Goal: Navigation & Orientation: Go to known website

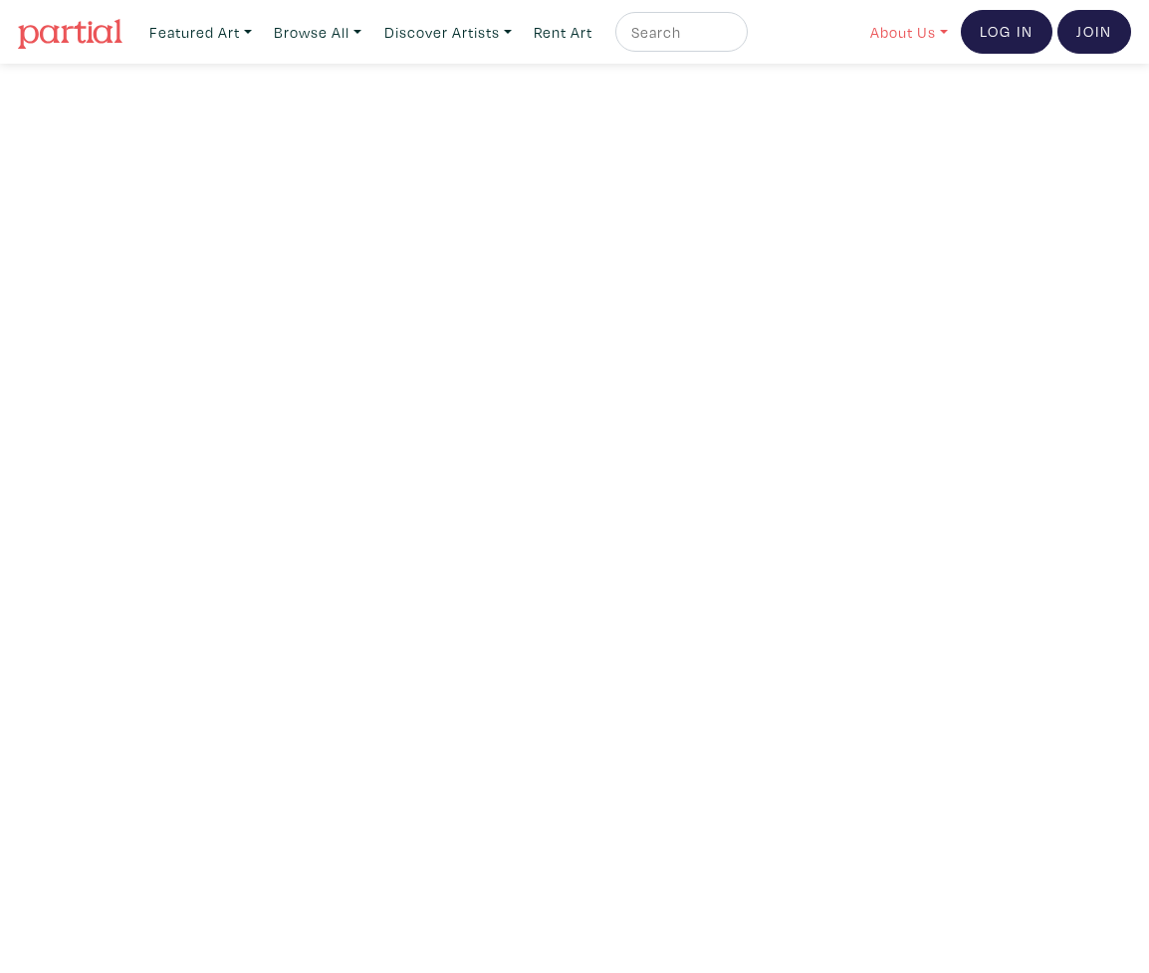
click at [905, 33] on link "About Us" at bounding box center [909, 32] width 96 height 41
click at [905, 85] on link "About Us" at bounding box center [961, 92] width 163 height 18
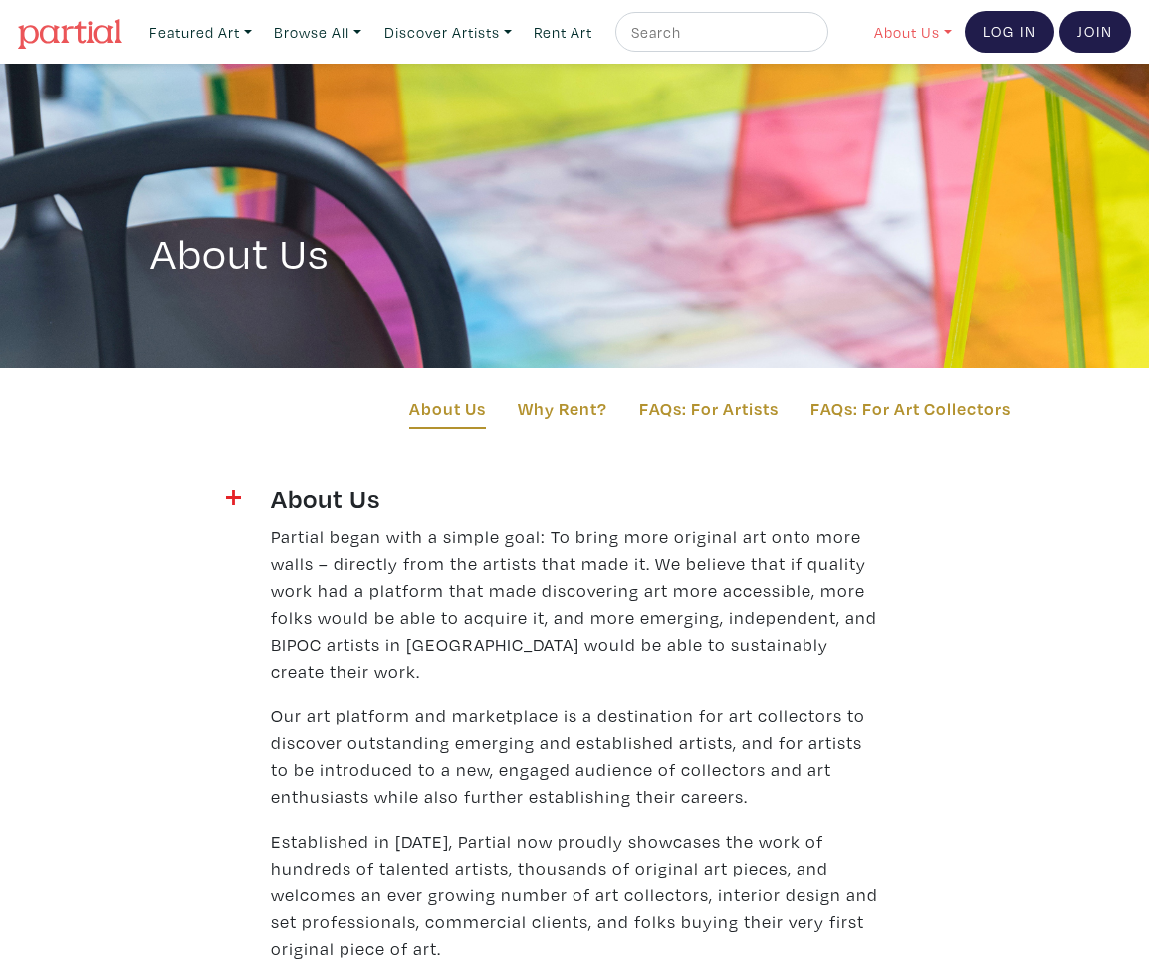
click at [884, 35] on link "About Us" at bounding box center [913, 32] width 96 height 41
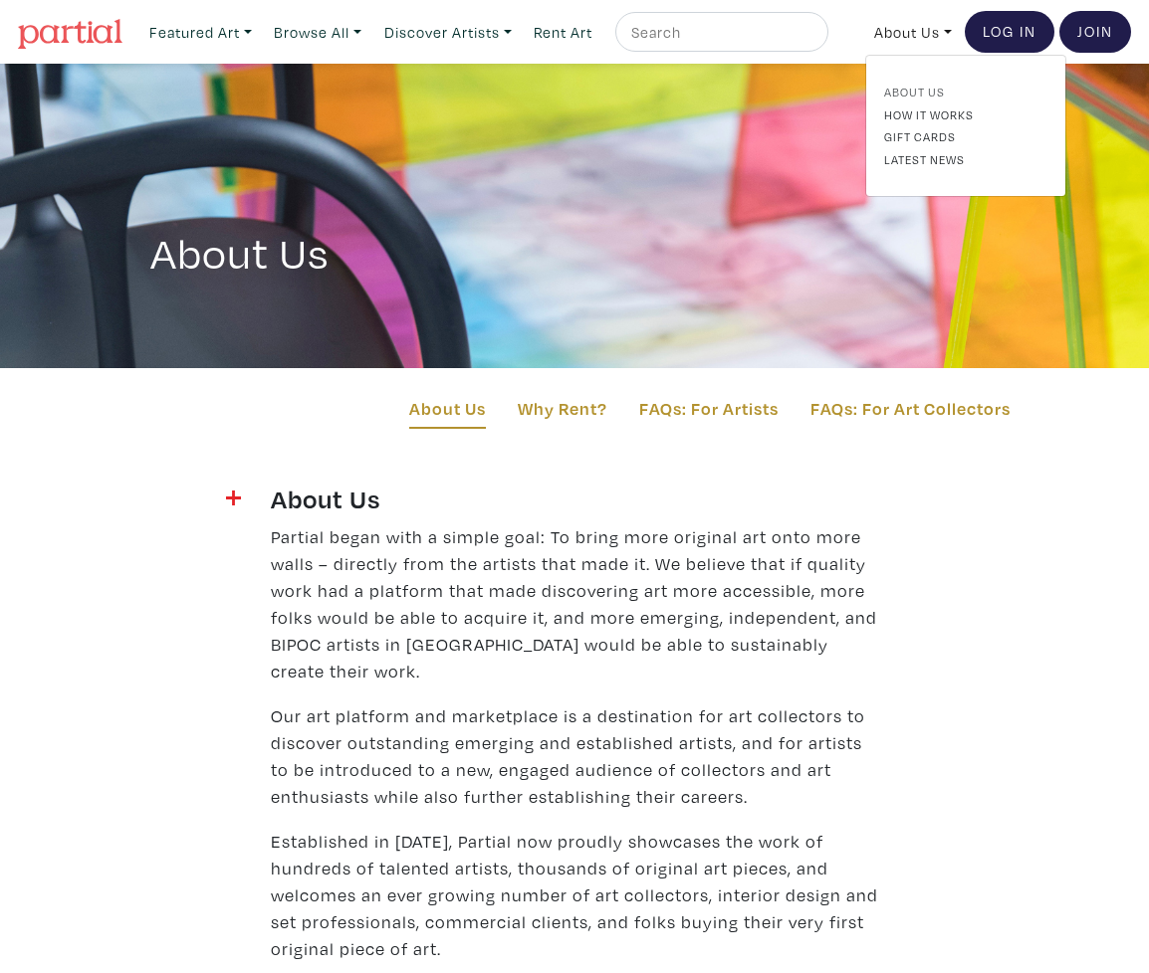
click at [895, 84] on link "About Us" at bounding box center [965, 92] width 163 height 18
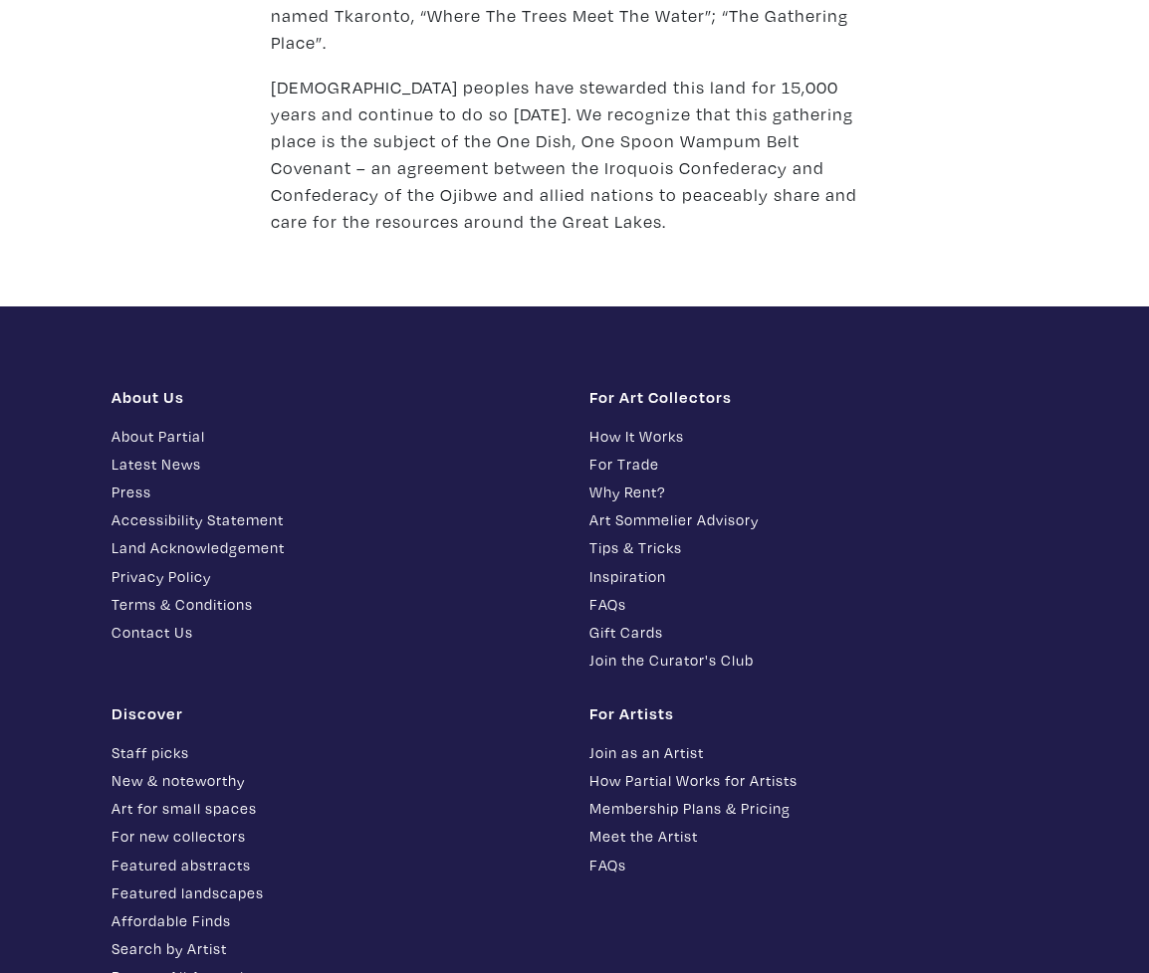
scroll to position [3149, 0]
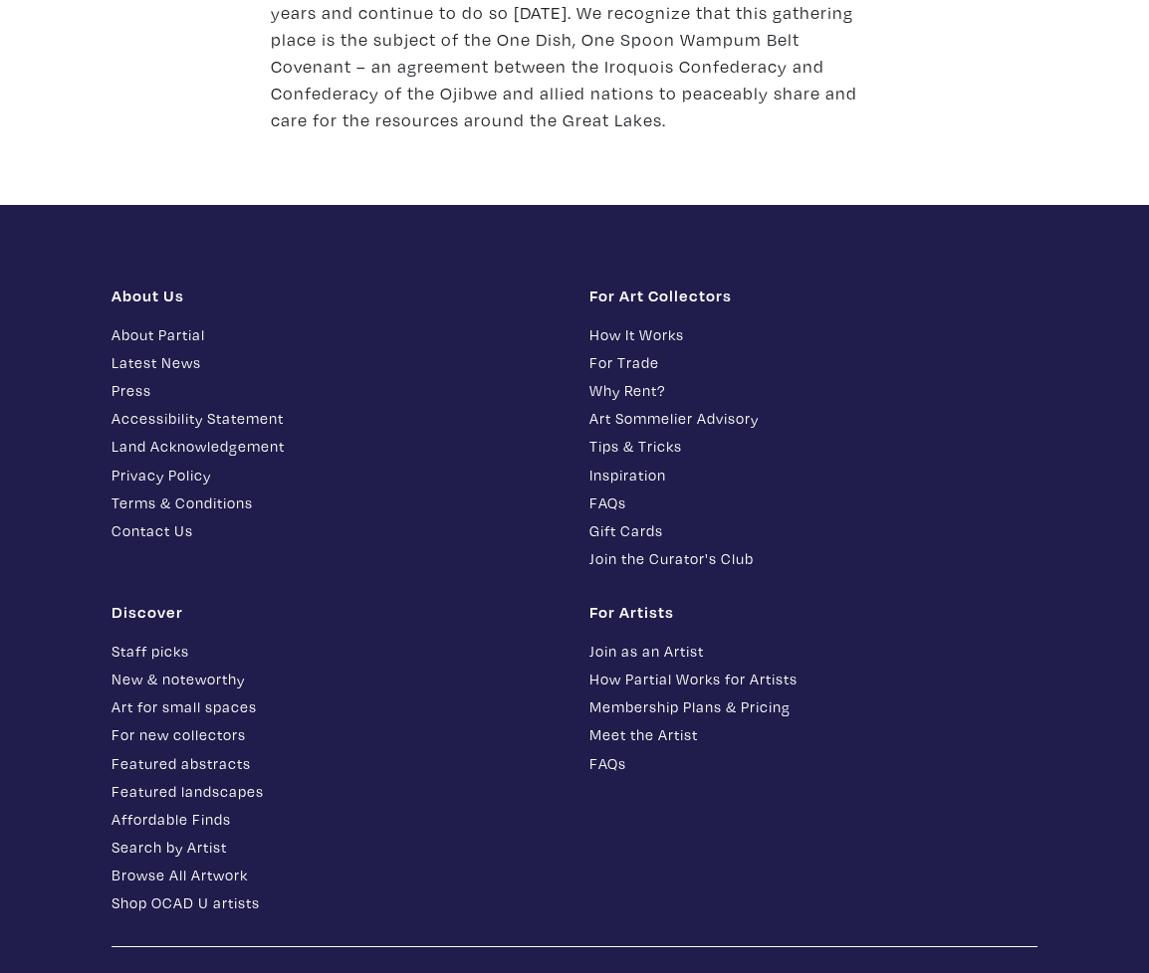
copy div "PARTIAL"
